Goal: Transaction & Acquisition: Purchase product/service

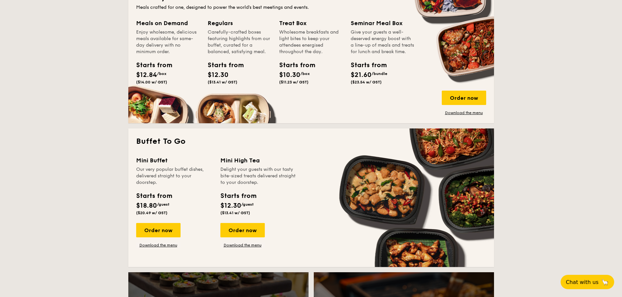
scroll to position [555, 0]
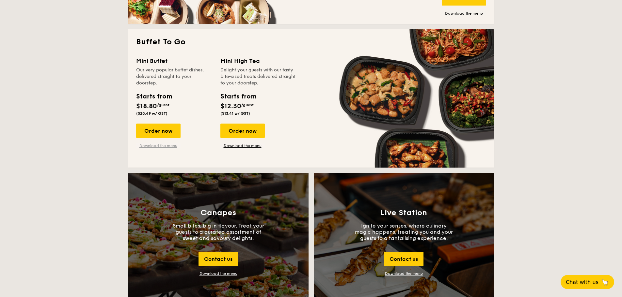
click at [163, 144] on link "Download the menu" at bounding box center [158, 145] width 44 height 5
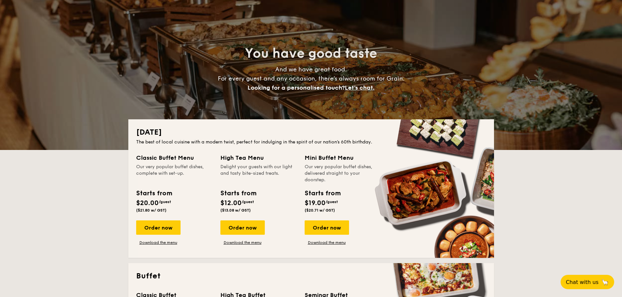
scroll to position [163, 0]
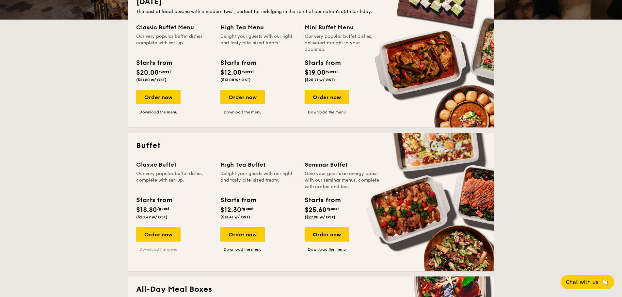
click at [160, 249] on link "Download the menu" at bounding box center [158, 249] width 44 height 5
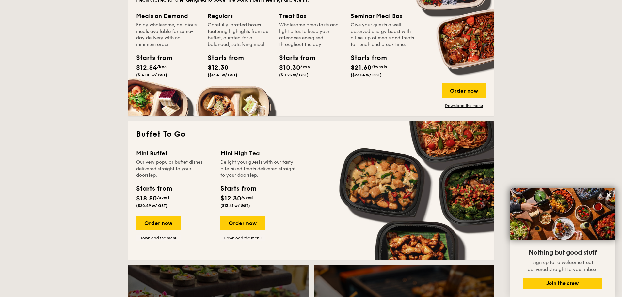
scroll to position [457, 0]
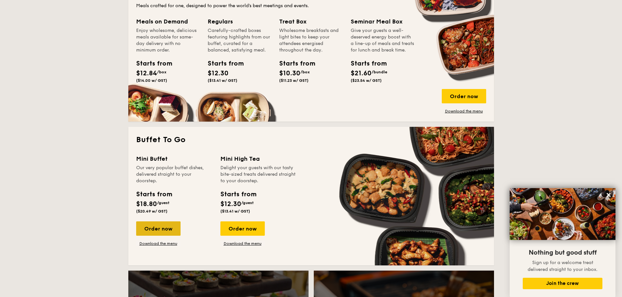
click at [156, 231] on div "Order now" at bounding box center [158, 229] width 44 height 14
